Goal: Task Accomplishment & Management: Manage account settings

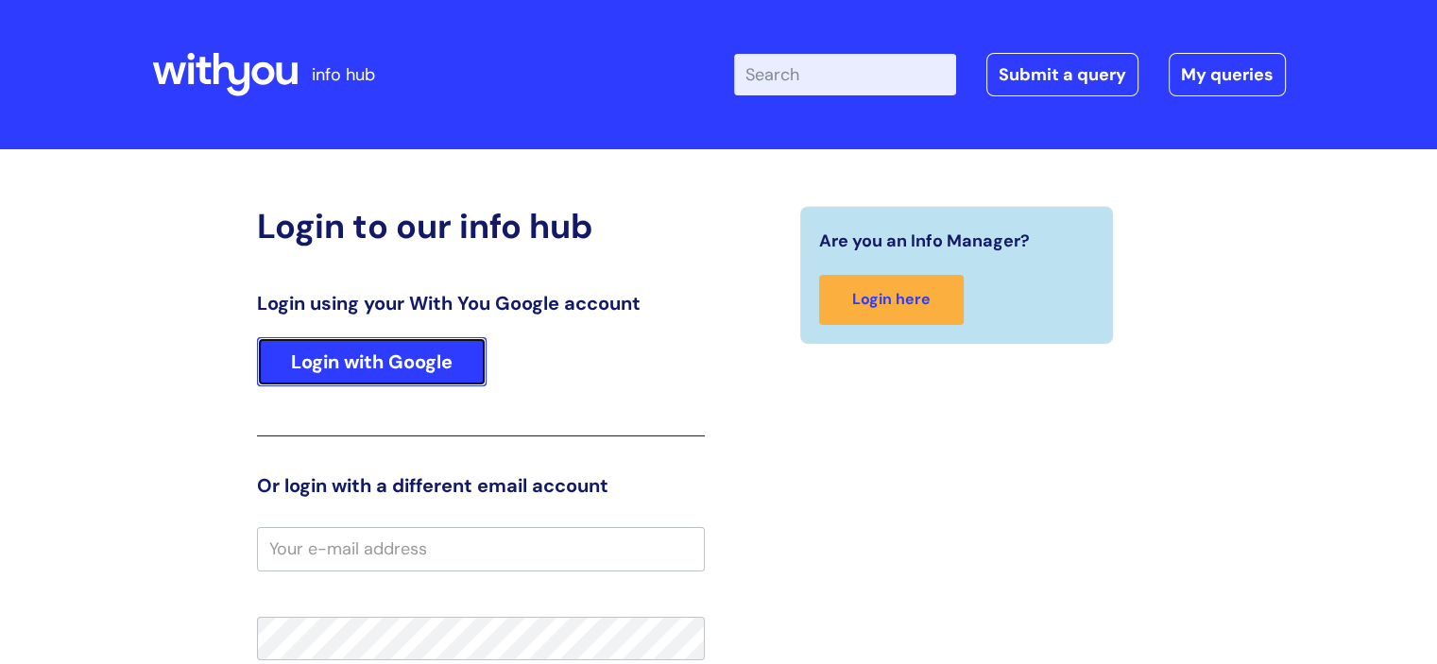
click at [372, 348] on link "Login with Google" at bounding box center [372, 361] width 230 height 49
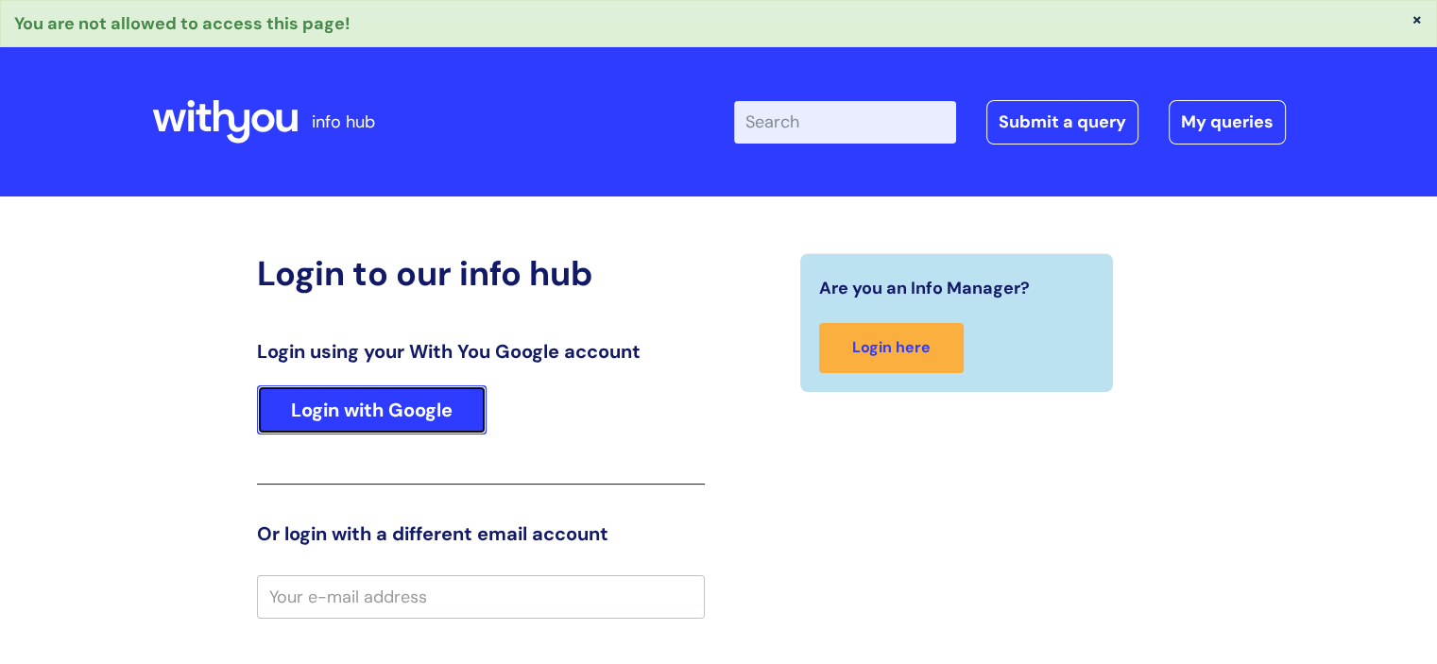
click at [378, 414] on link "Login with Google" at bounding box center [372, 409] width 230 height 49
click at [359, 404] on link "Login with Google" at bounding box center [372, 409] width 230 height 49
